Goal: Information Seeking & Learning: Learn about a topic

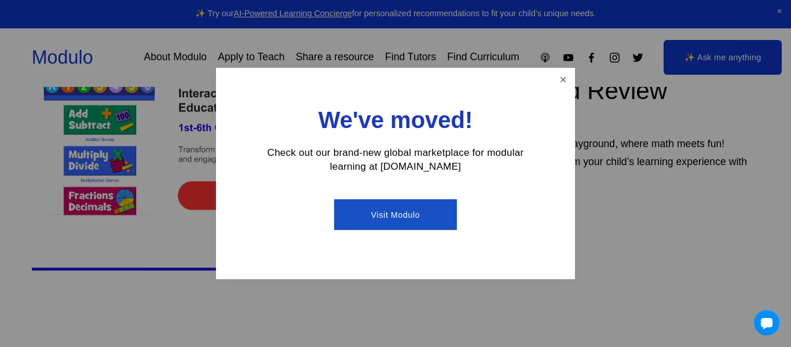
scroll to position [435, 0]
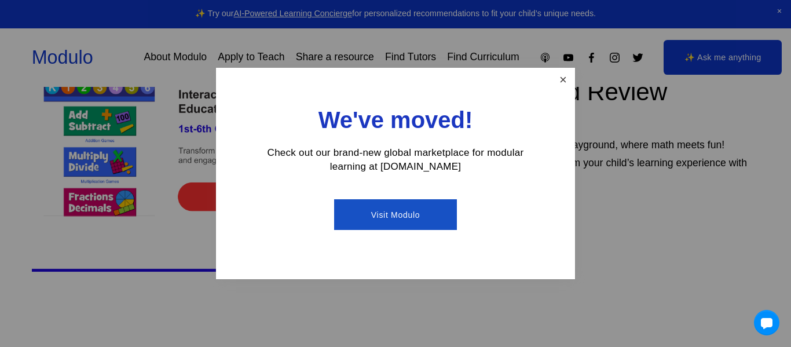
click at [565, 85] on link "Close" at bounding box center [563, 79] width 20 height 20
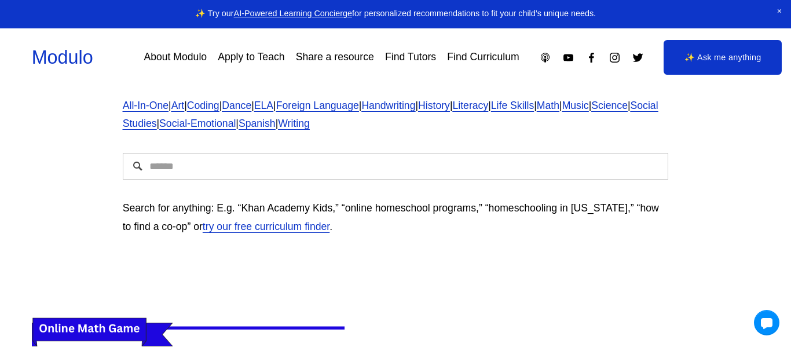
scroll to position [116, 0]
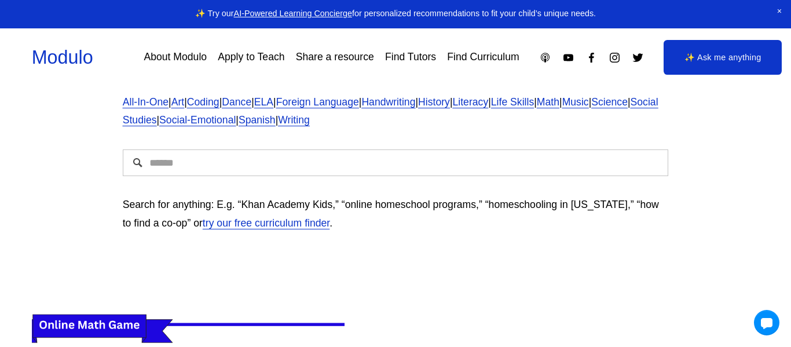
click at [356, 160] on input "Search" at bounding box center [396, 162] width 546 height 27
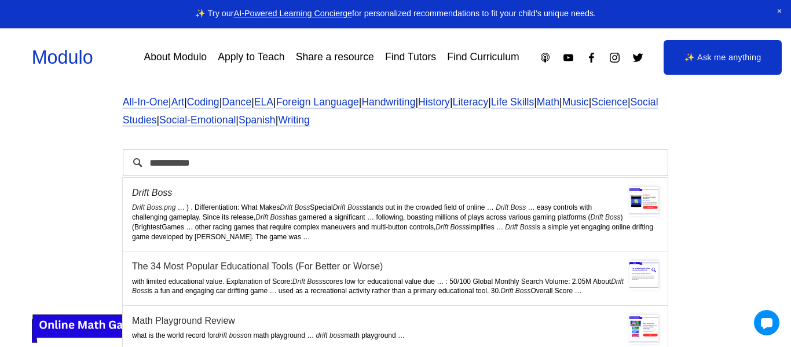
click at [64, 181] on div "**********" at bounding box center [395, 119] width 791 height 298
click at [503, 166] on input "**********" at bounding box center [396, 162] width 546 height 27
type input "*"
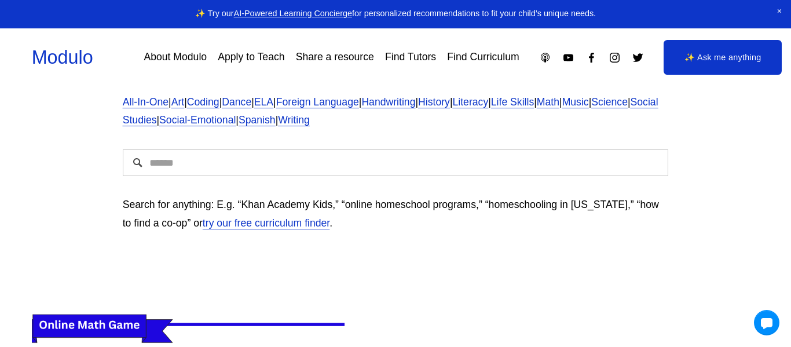
click at [734, 185] on div "Find High Quality Homeschooling Programs Preschool | Kindergarten | 1st grade |…" at bounding box center [395, 119] width 791 height 298
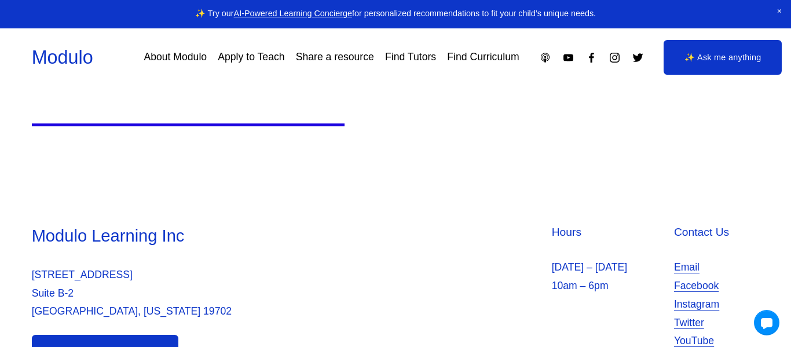
scroll to position [633, 0]
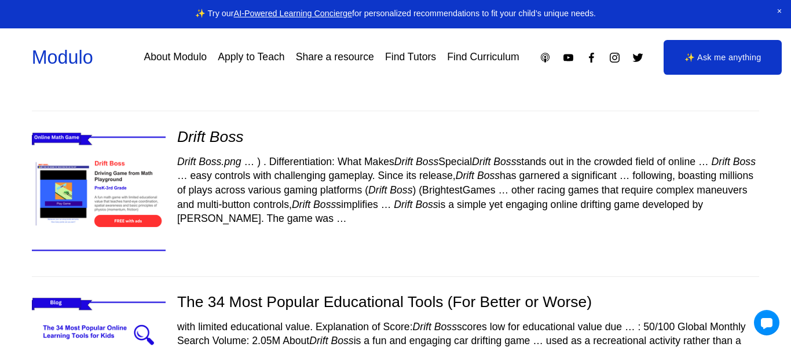
click at [127, 177] on img at bounding box center [98, 194] width 159 height 134
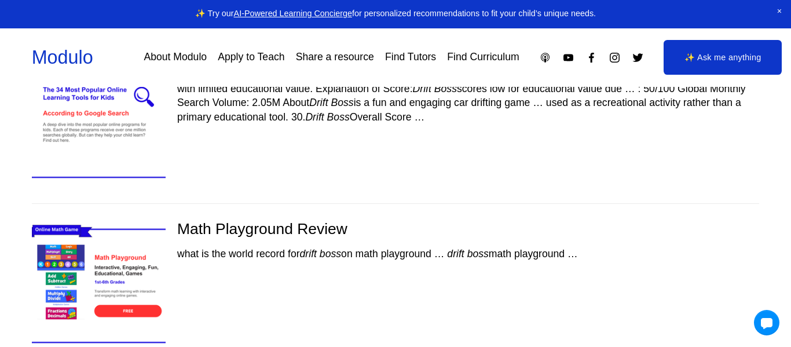
scroll to position [323, 0]
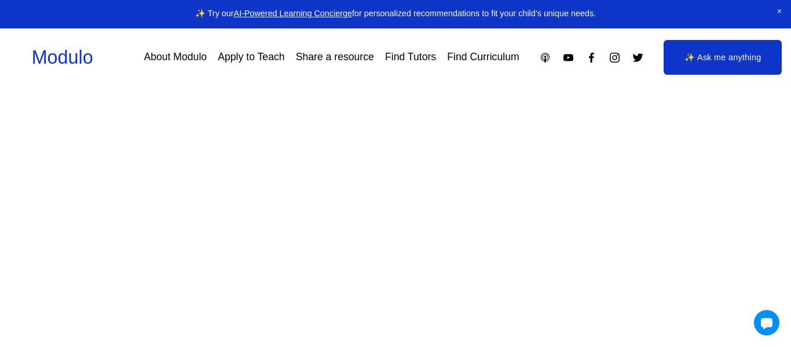
scroll to position [112, 0]
